Goal: Check status: Check status

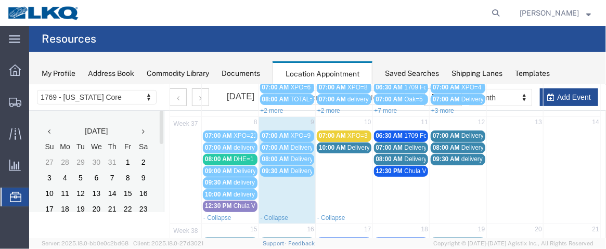
scroll to position [74, 0]
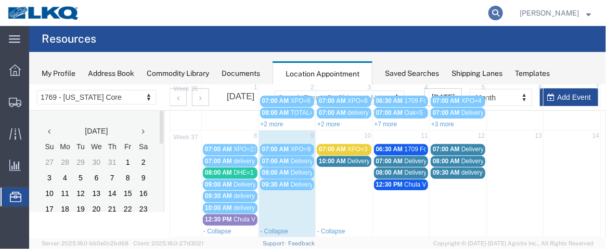
click at [494, 11] on icon at bounding box center [495, 13] width 15 height 15
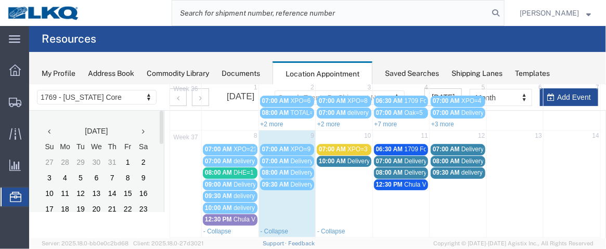
click at [279, 14] on input "search" at bounding box center [330, 13] width 316 height 25
paste input "56768580"
type input "56768580"
click at [501, 12] on icon at bounding box center [495, 13] width 15 height 15
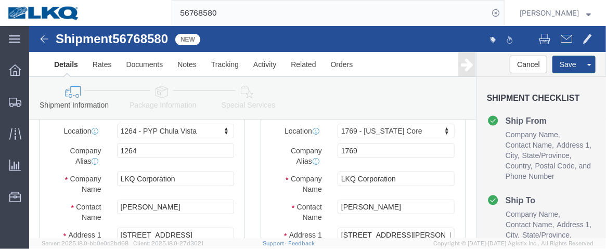
scroll to position [76, 0]
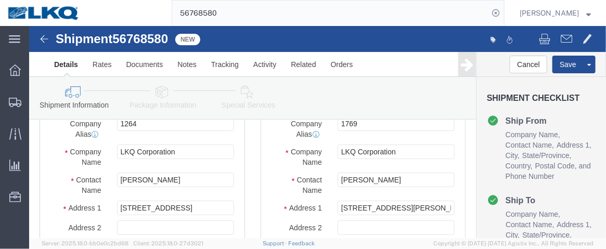
select select "31684"
select select "28716"
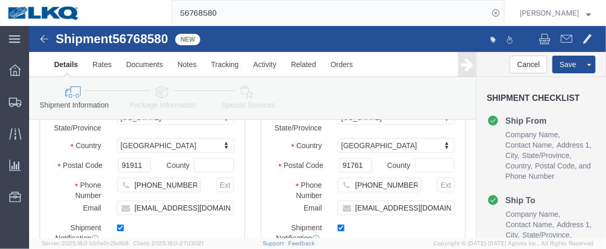
scroll to position [0, 0]
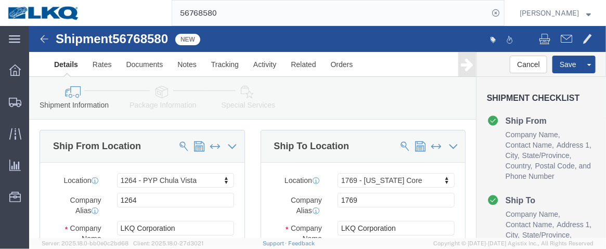
drag, startPoint x: 575, startPoint y: 28, endPoint x: 592, endPoint y: 4, distance: 29.0
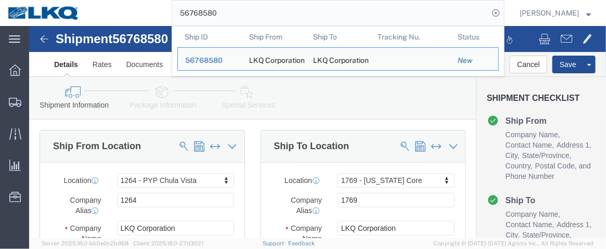
click at [452, 9] on input "56768580" at bounding box center [330, 13] width 316 height 25
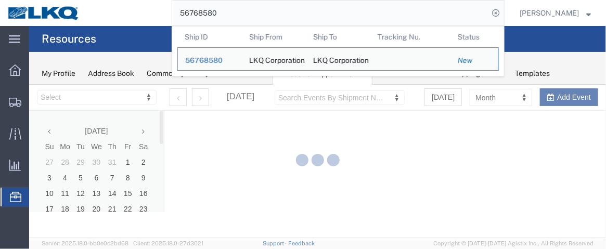
select select "28716"
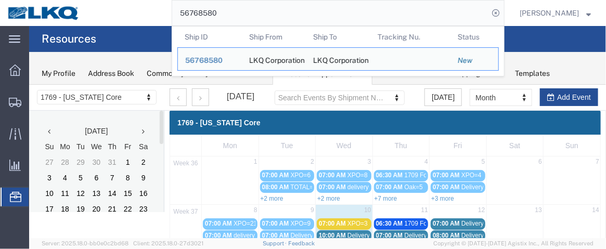
drag, startPoint x: 226, startPoint y: 13, endPoint x: 171, endPoint y: 11, distance: 55.7
click at [172, 11] on div "56768580 Ship ID Ship From Ship To Tracking Nu. Status Ship ID 56768580 Ship Fr…" at bounding box center [295, 13] width 417 height 26
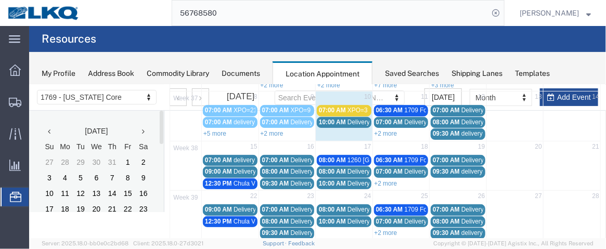
scroll to position [111, 0]
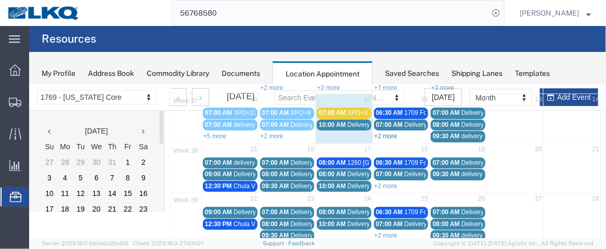
click at [393, 133] on link "+2 more" at bounding box center [385, 135] width 23 height 7
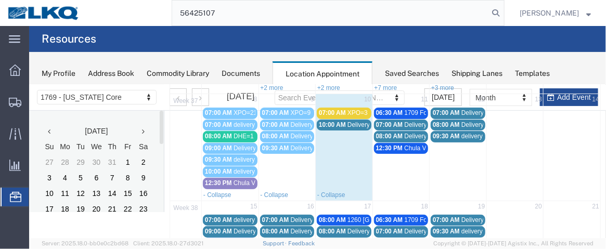
type input "56425107"
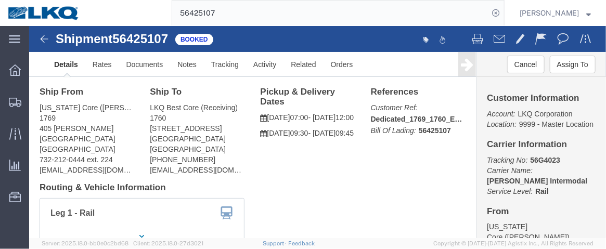
scroll to position [22, 0]
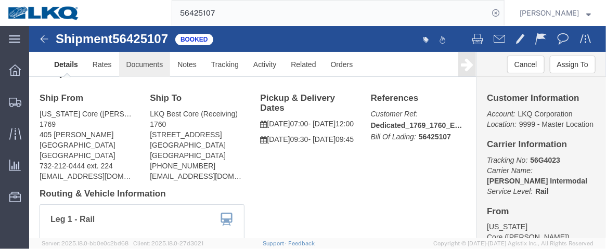
click link "Documents"
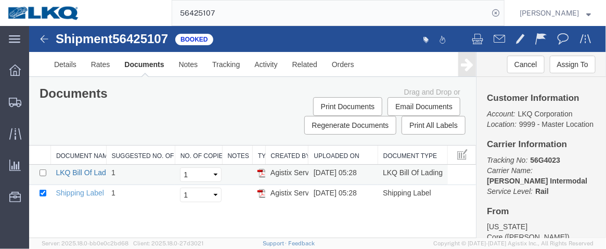
click at [77, 168] on link "LKQ Bill Of Lading" at bounding box center [85, 172] width 60 height 8
click at [42, 171] on input "checkbox" at bounding box center [42, 172] width 7 height 7
checkbox input "true"
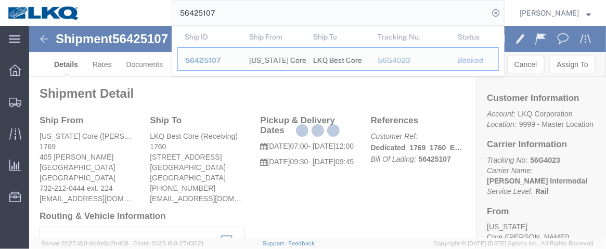
drag, startPoint x: 220, startPoint y: 15, endPoint x: 180, endPoint y: 17, distance: 39.6
click at [180, 17] on input "56425107" at bounding box center [330, 13] width 316 height 25
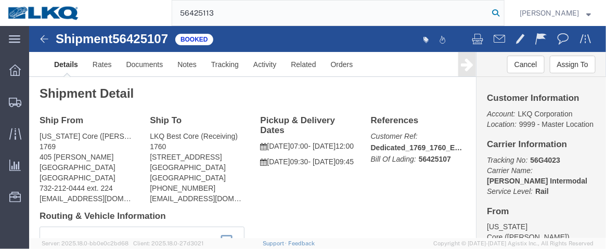
type input "56425113"
click at [503, 12] on icon at bounding box center [495, 13] width 15 height 15
click link "Documents"
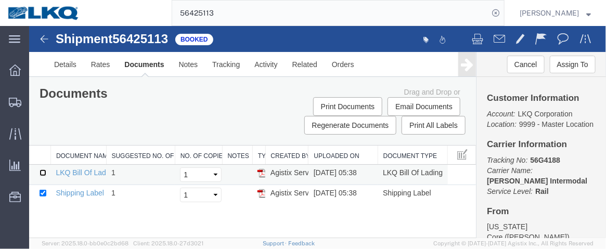
click at [41, 169] on input "checkbox" at bounding box center [42, 172] width 7 height 7
checkbox input "true"
click at [91, 170] on link "LKQ Bill Of Lading" at bounding box center [85, 172] width 60 height 8
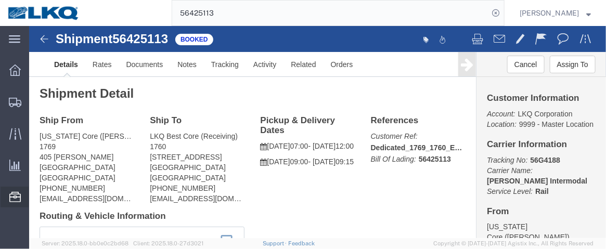
click at [0, 0] on span "Location Appointment" at bounding box center [0, 0] width 0 height 0
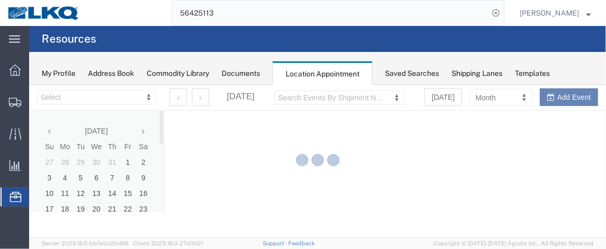
select select "28716"
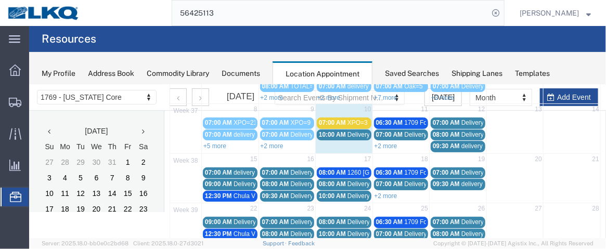
scroll to position [98, 0]
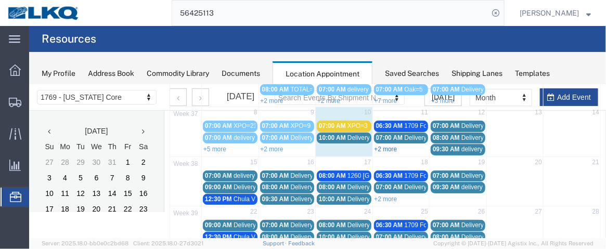
click at [391, 146] on link "+2 more" at bounding box center [385, 148] width 23 height 7
